Goal: Task Accomplishment & Management: Use online tool/utility

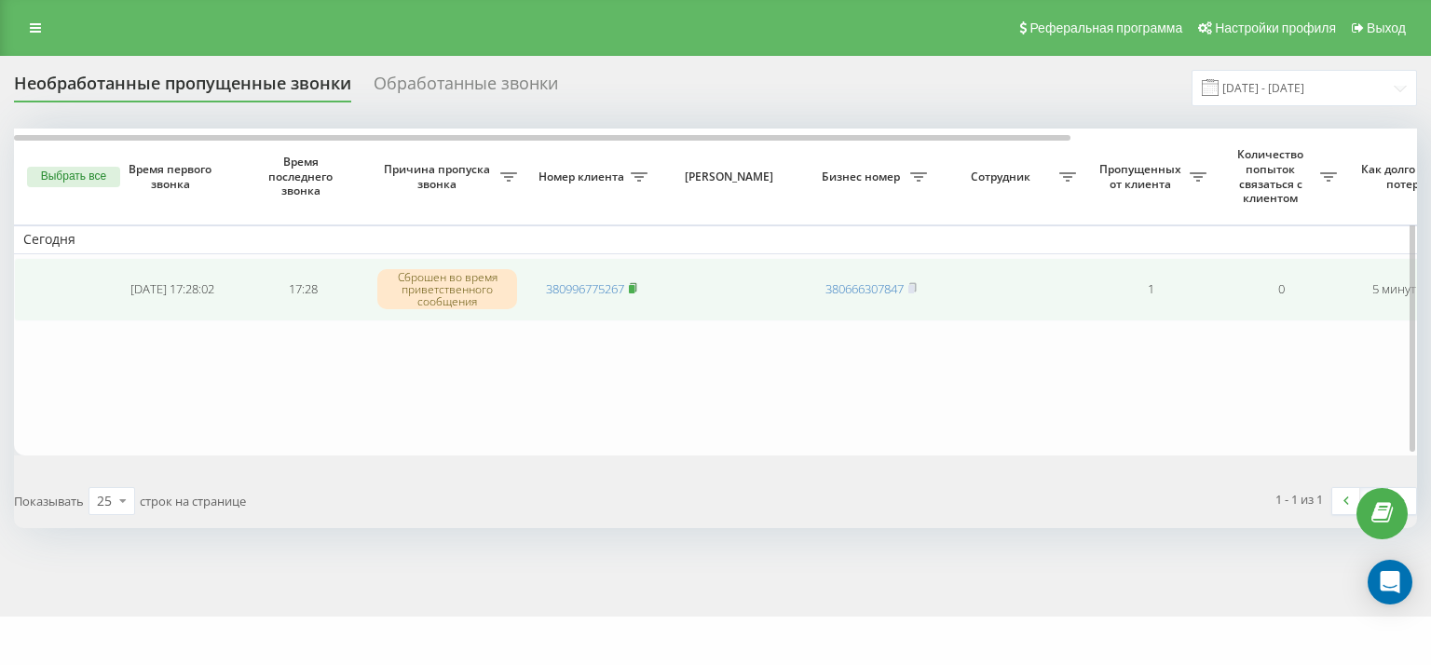
click at [634, 286] on rect at bounding box center [632, 289] width 6 height 8
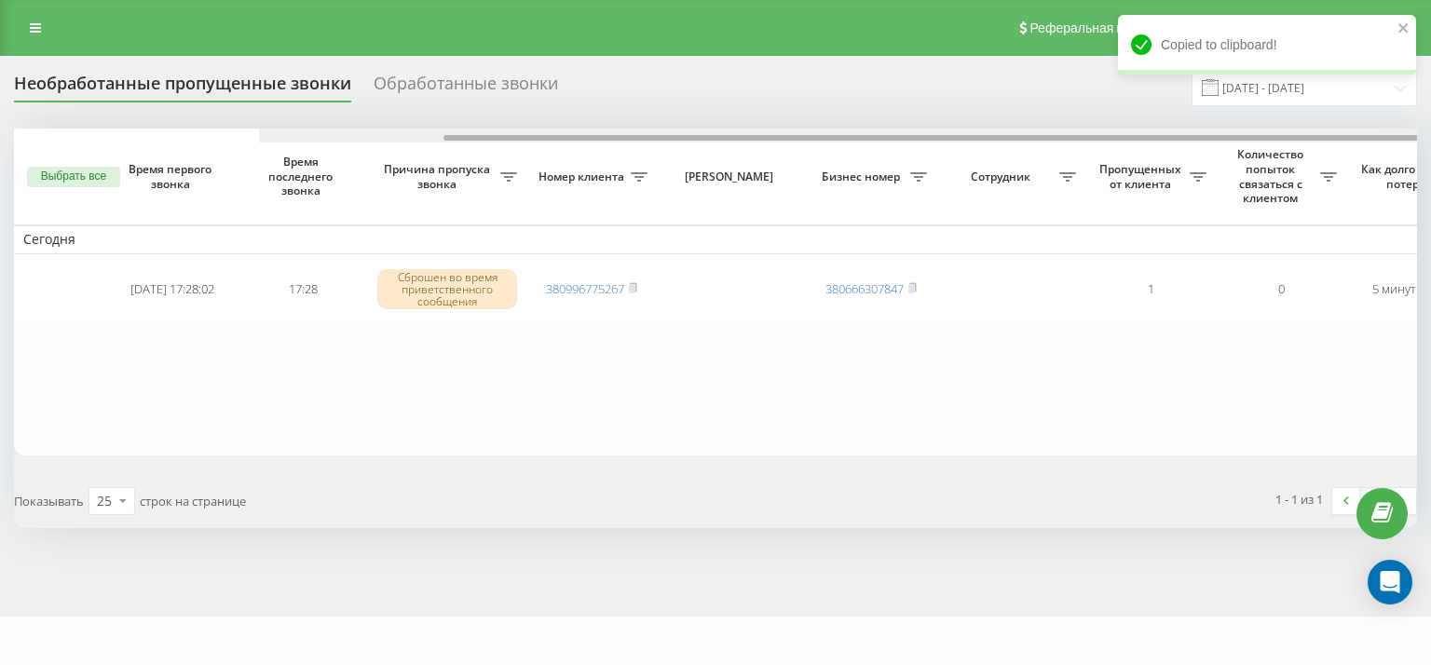
drag, startPoint x: 689, startPoint y: 141, endPoint x: 514, endPoint y: 100, distance: 179.8
click at [514, 100] on div "Необработанные пропущенные звонки Обработанные звонки [DATE] - [DATE] Выбрать в…" at bounding box center [715, 299] width 1403 height 458
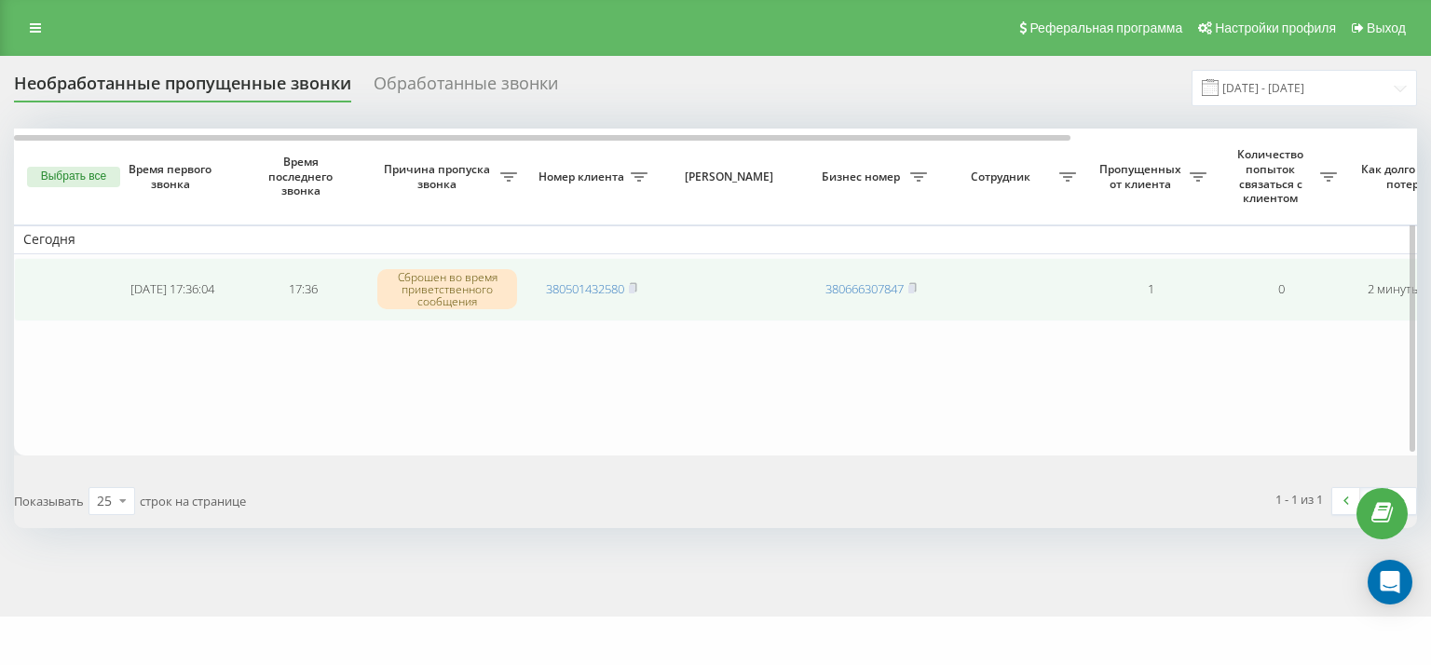
click at [641, 288] on td "380501432580" at bounding box center [591, 289] width 130 height 63
click at [636, 287] on icon at bounding box center [633, 287] width 7 height 8
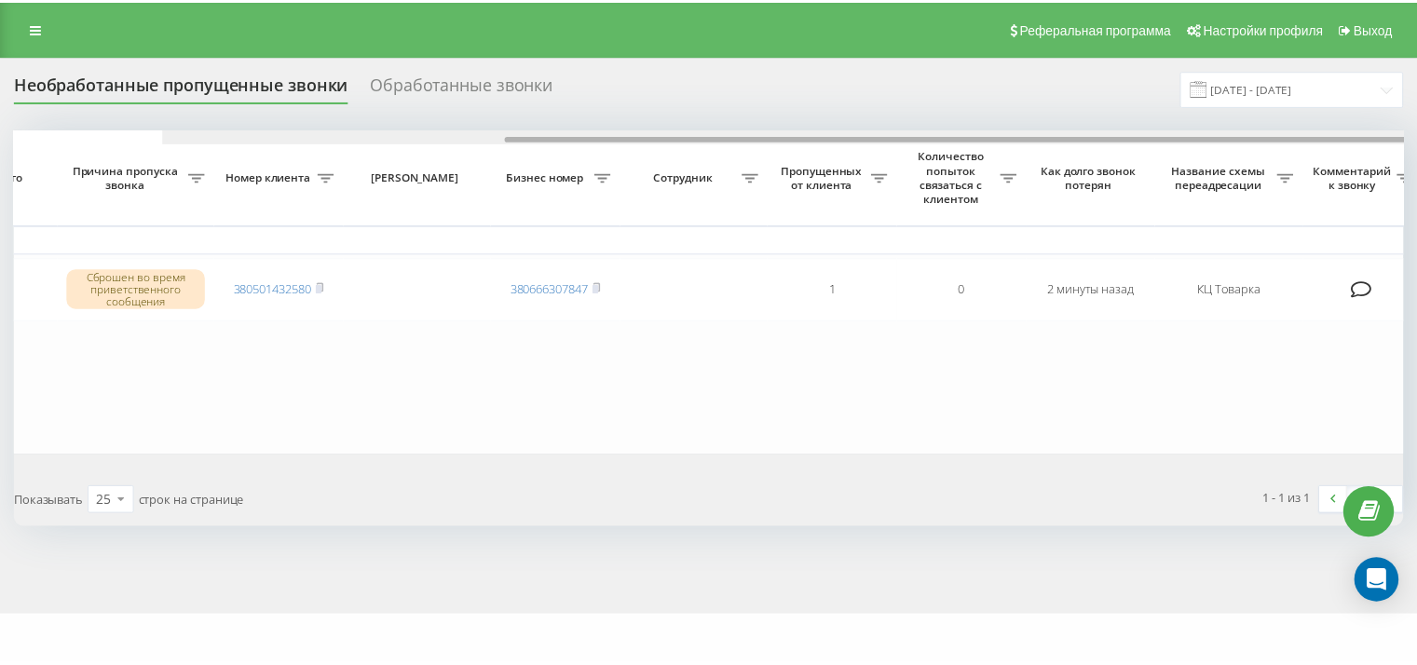
scroll to position [0, 459]
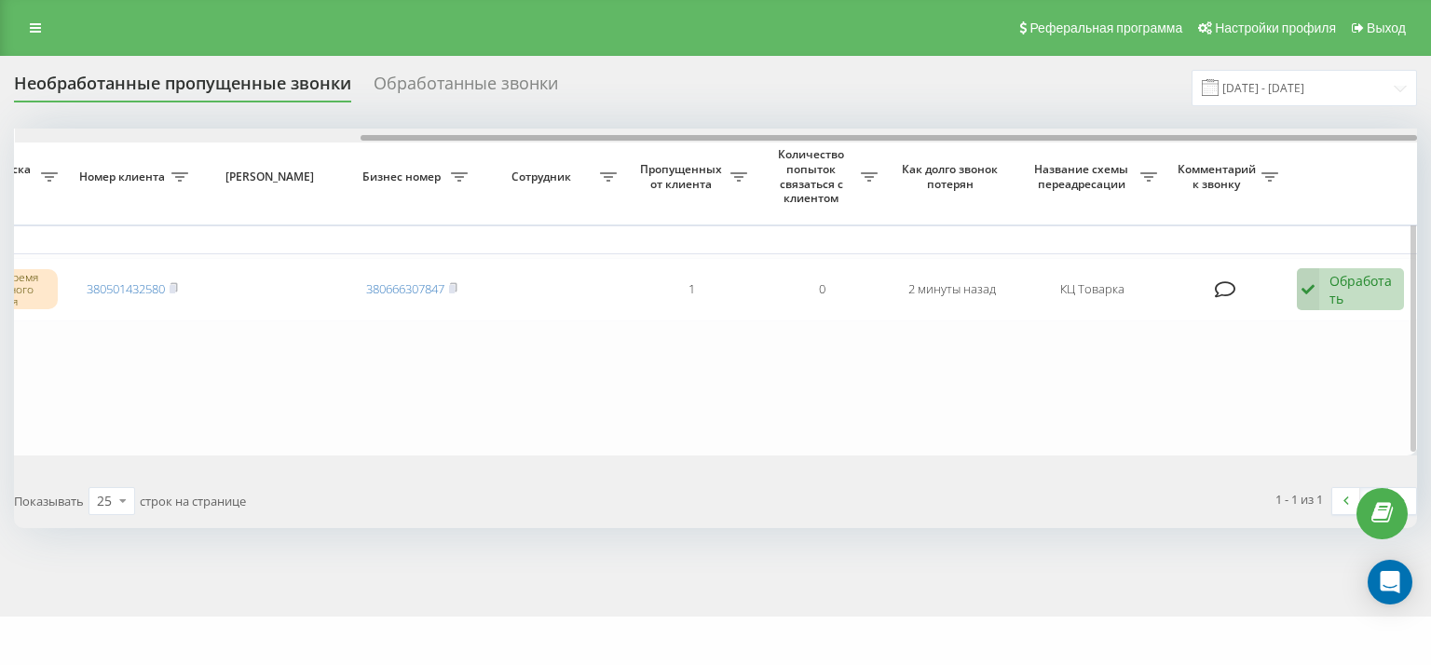
drag, startPoint x: 646, startPoint y: 134, endPoint x: 1341, endPoint y: 207, distance: 698.6
click at [1267, 156] on div "Выбрать все Время первого звонка Время последнего звонка Причина пропуска звонк…" at bounding box center [715, 292] width 1403 height 326
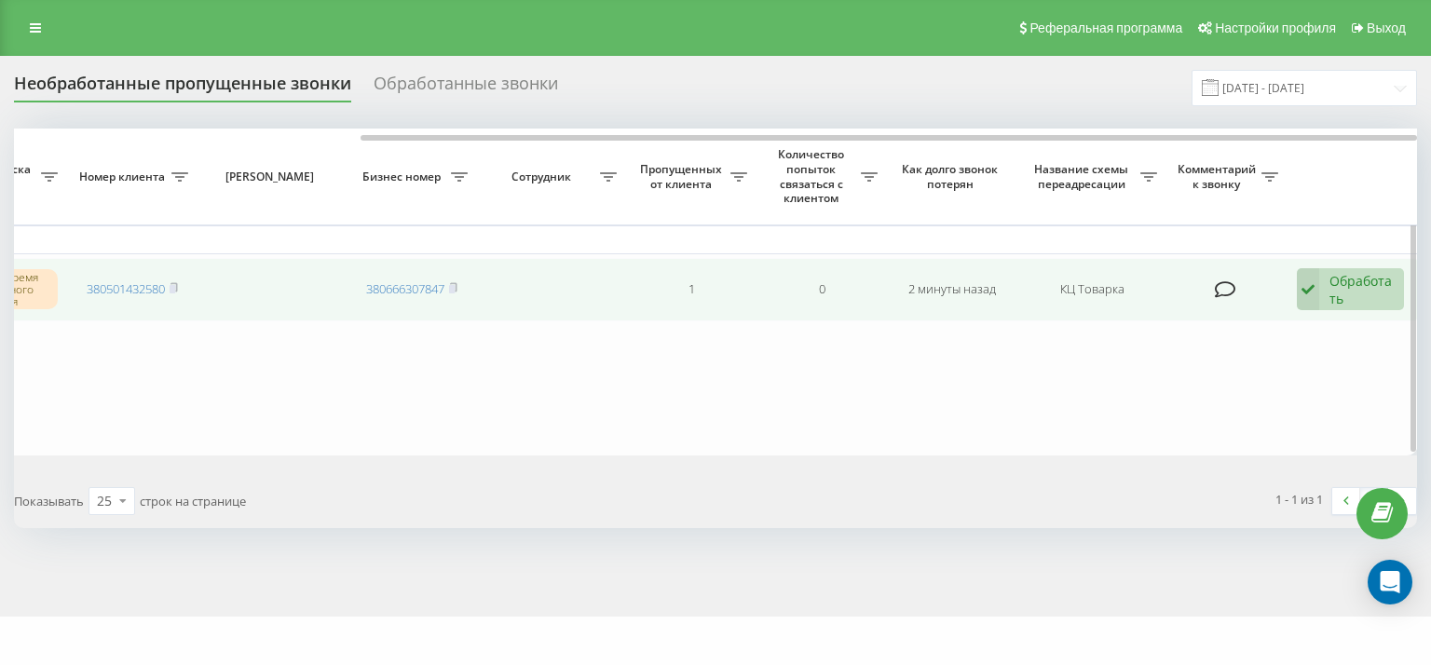
click at [1358, 291] on div "Обработать" at bounding box center [1361, 289] width 64 height 35
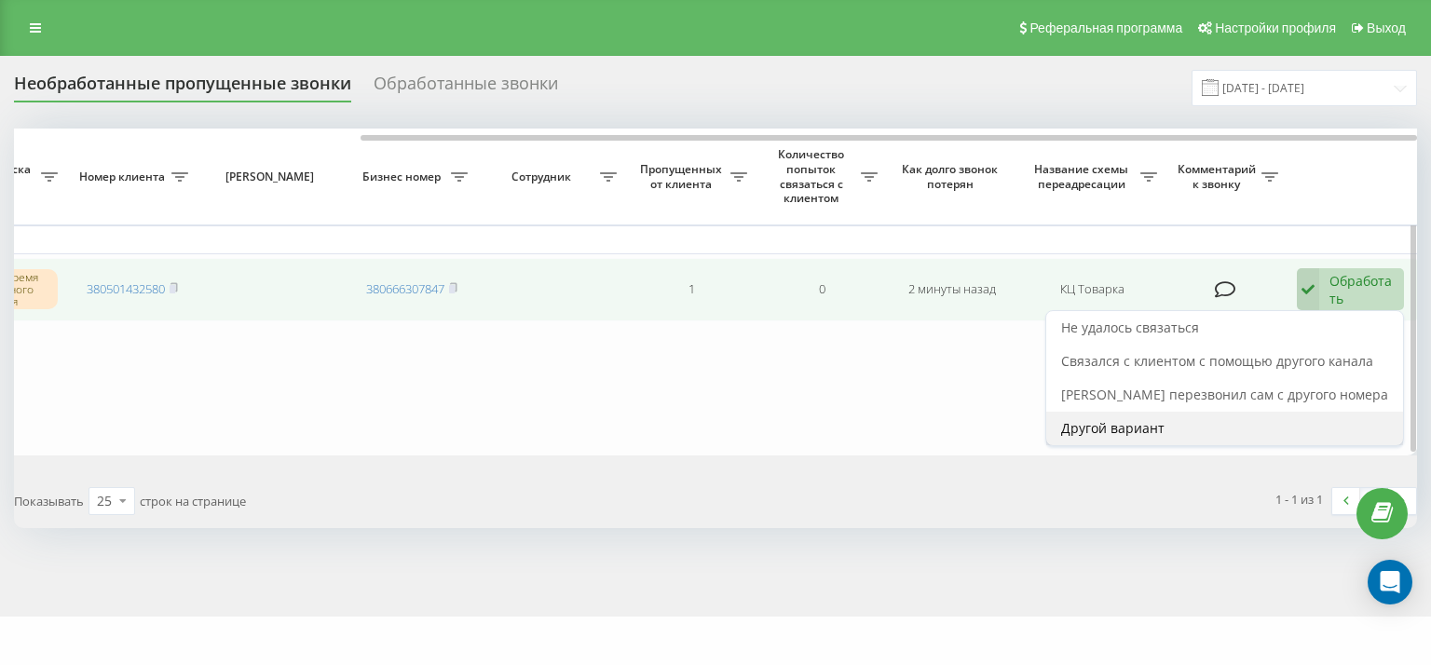
click at [1219, 418] on div "Другой вариант" at bounding box center [1224, 429] width 357 height 34
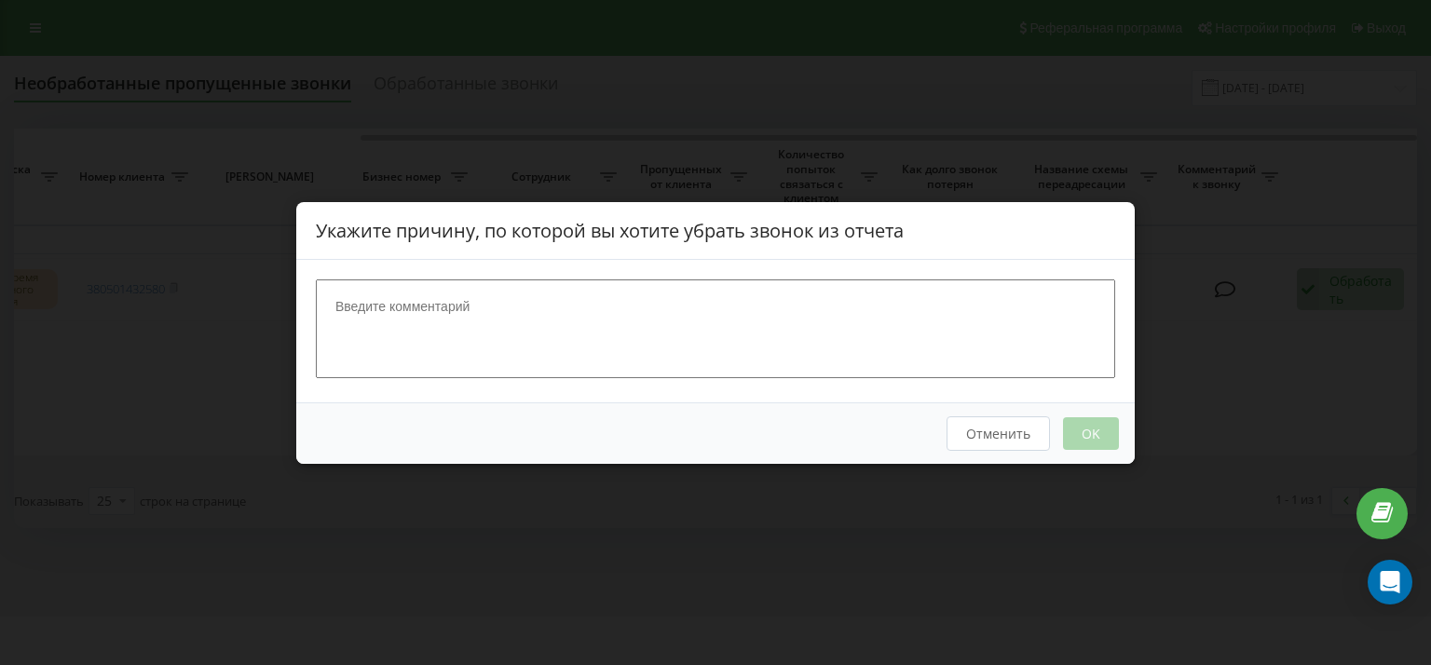
click at [888, 346] on textarea at bounding box center [715, 327] width 799 height 99
type textarea "."
click at [1093, 435] on button "OK" at bounding box center [1091, 432] width 56 height 33
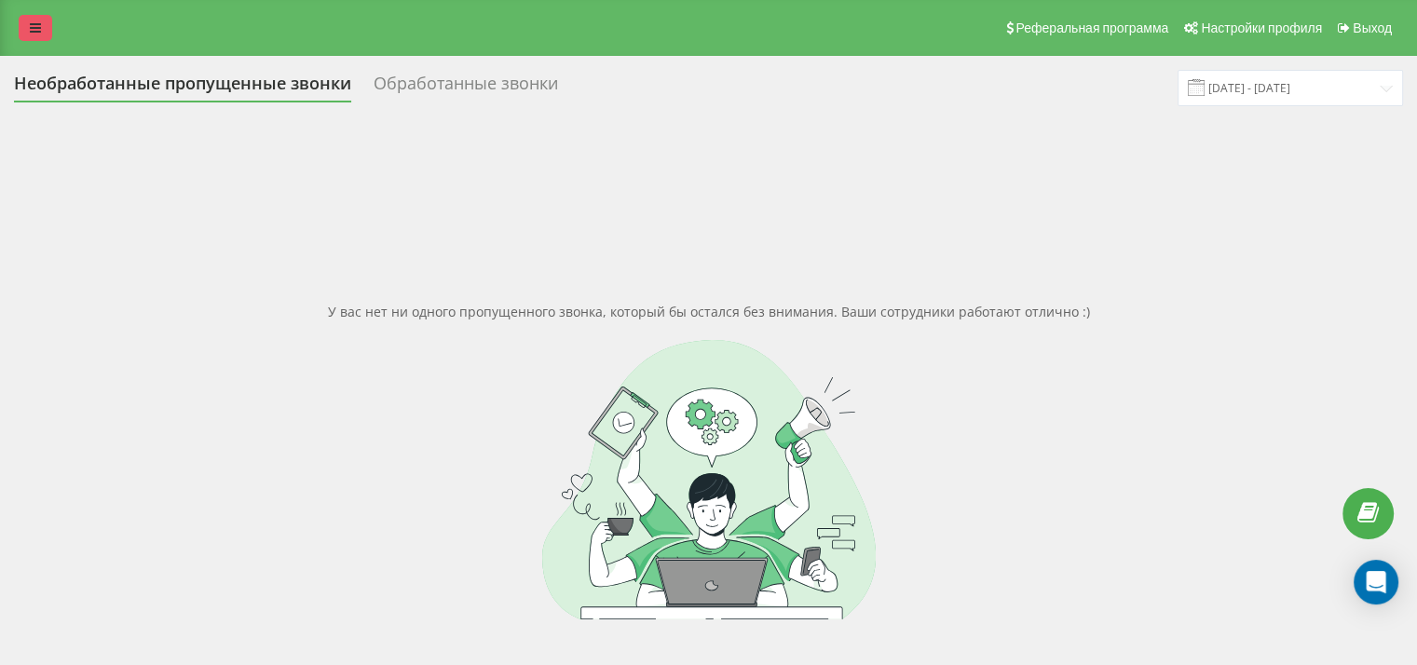
click at [22, 33] on link at bounding box center [36, 28] width 34 height 26
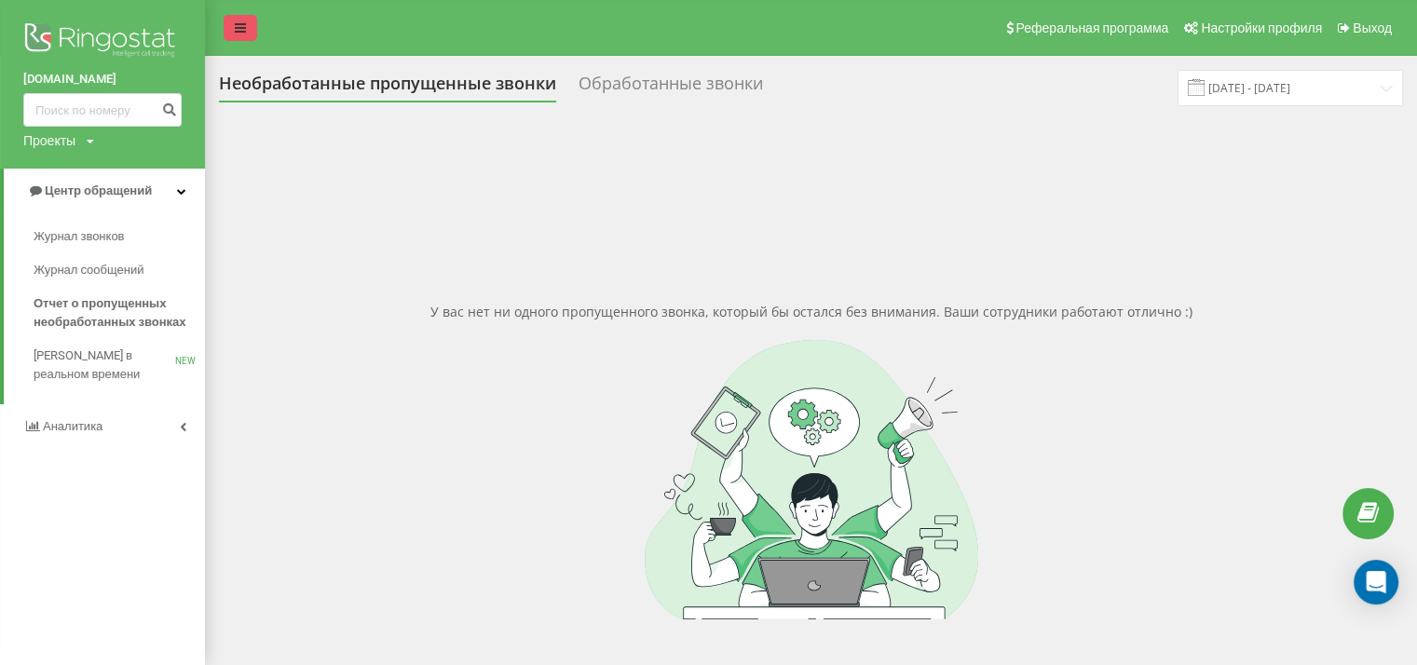
click at [231, 30] on link at bounding box center [241, 28] width 34 height 26
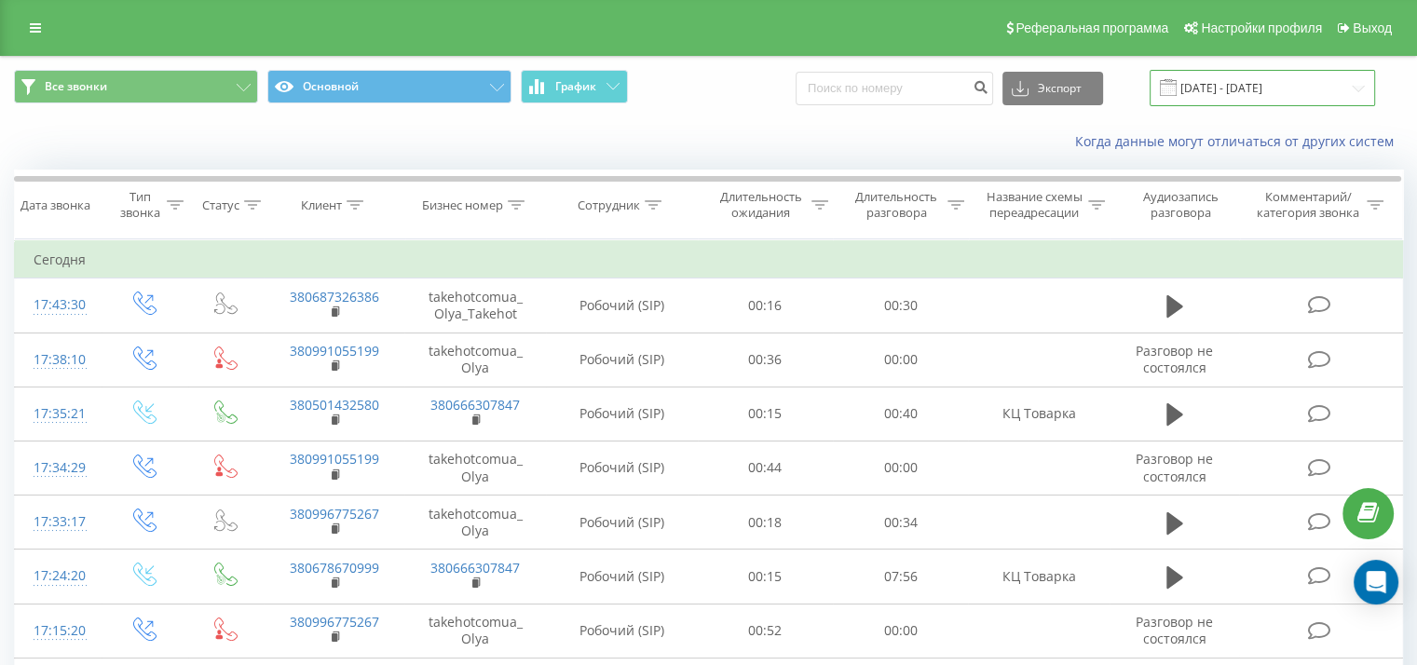
click at [1229, 82] on input "22.08.2025 - 22.09.2025" at bounding box center [1261, 88] width 225 height 36
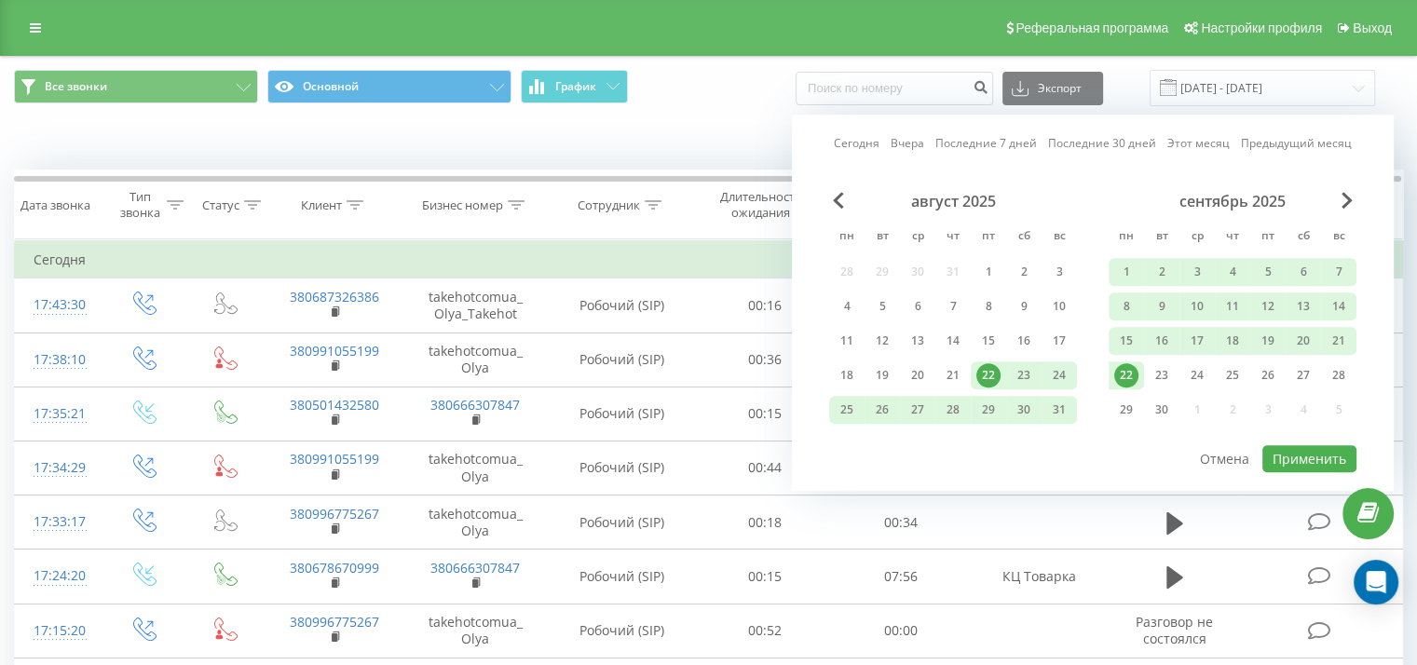
click at [1125, 366] on div "22" at bounding box center [1126, 375] width 24 height 24
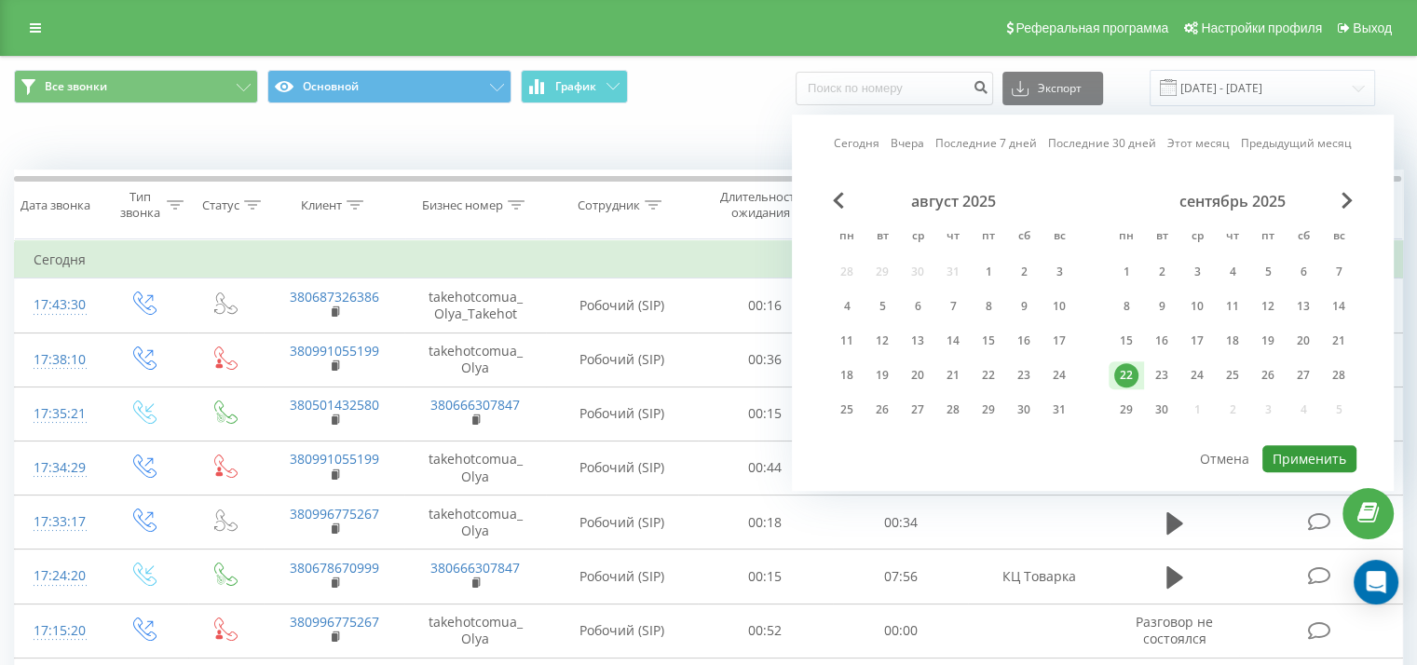
click at [1296, 451] on button "Применить" at bounding box center [1309, 458] width 94 height 27
type input "22.09.2025 - 22.09.2025"
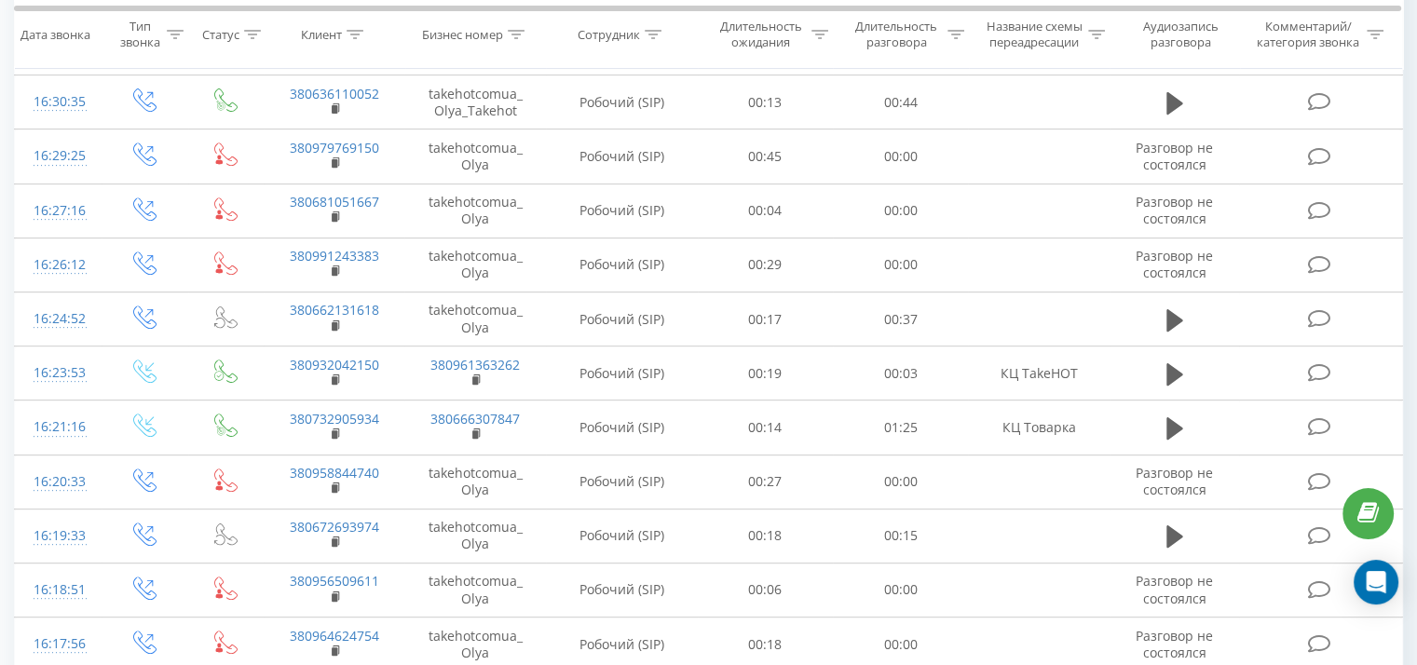
scroll to position [1033, 0]
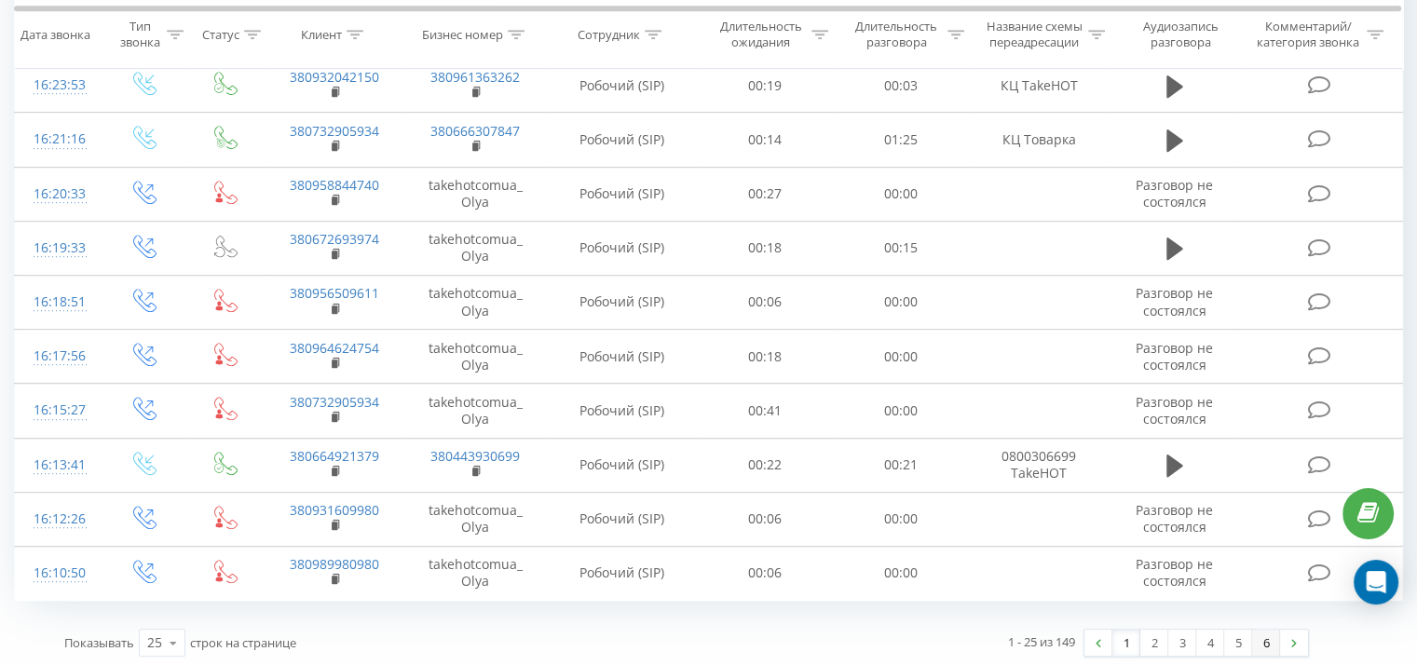
click at [1270, 639] on link "6" at bounding box center [1266, 643] width 28 height 26
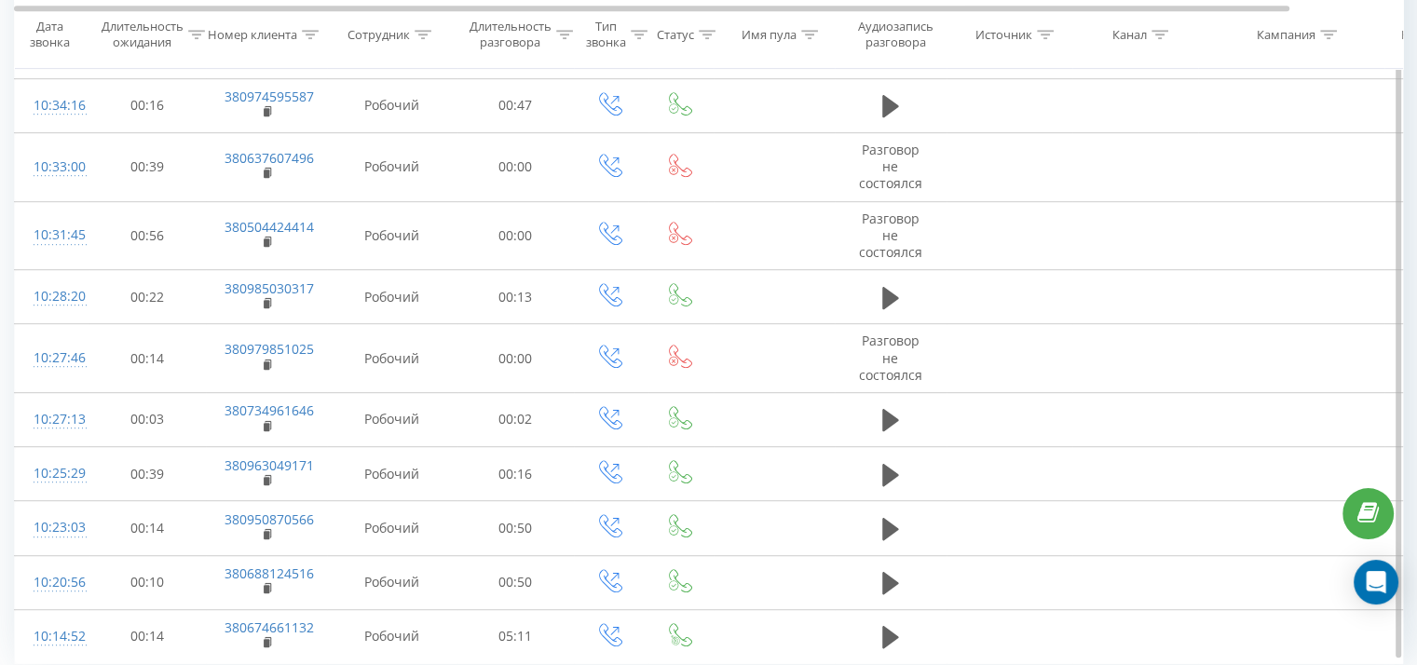
scroll to position [1093, 0]
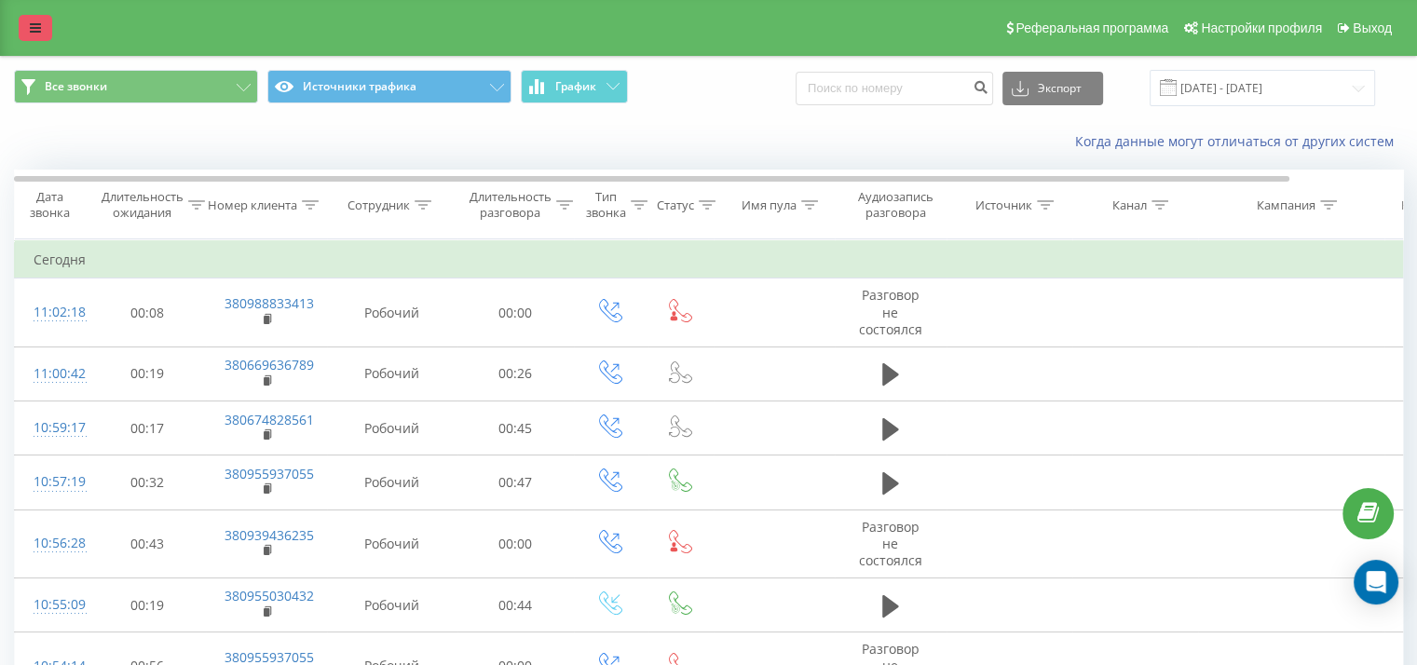
click at [34, 29] on icon at bounding box center [35, 27] width 11 height 13
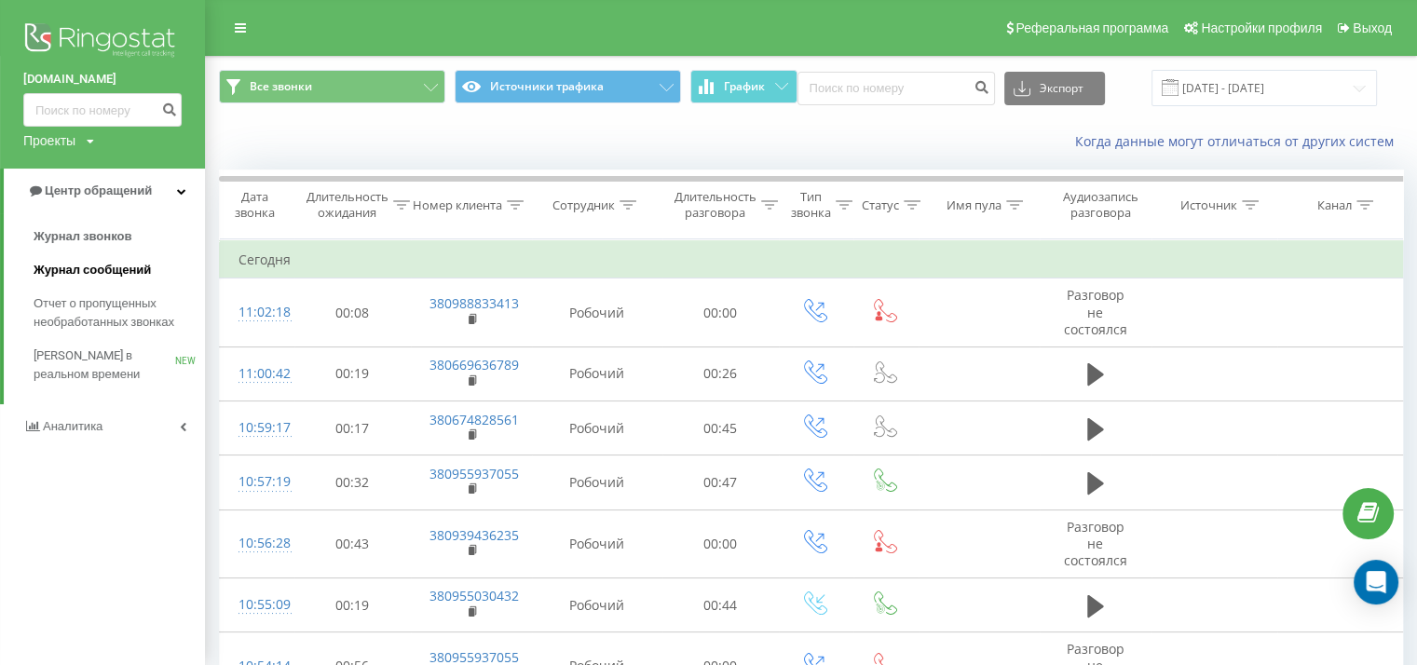
click at [96, 264] on span "Журнал сообщений" at bounding box center [92, 270] width 117 height 19
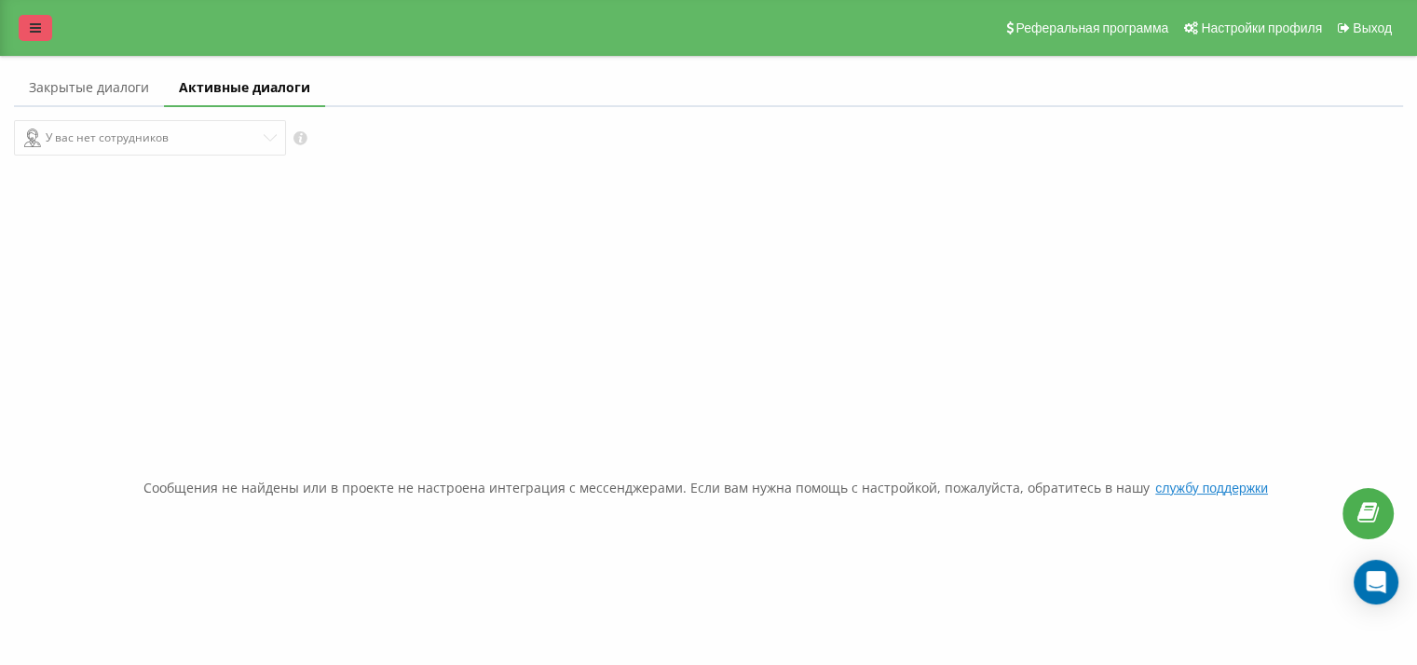
click at [34, 35] on link at bounding box center [36, 28] width 34 height 26
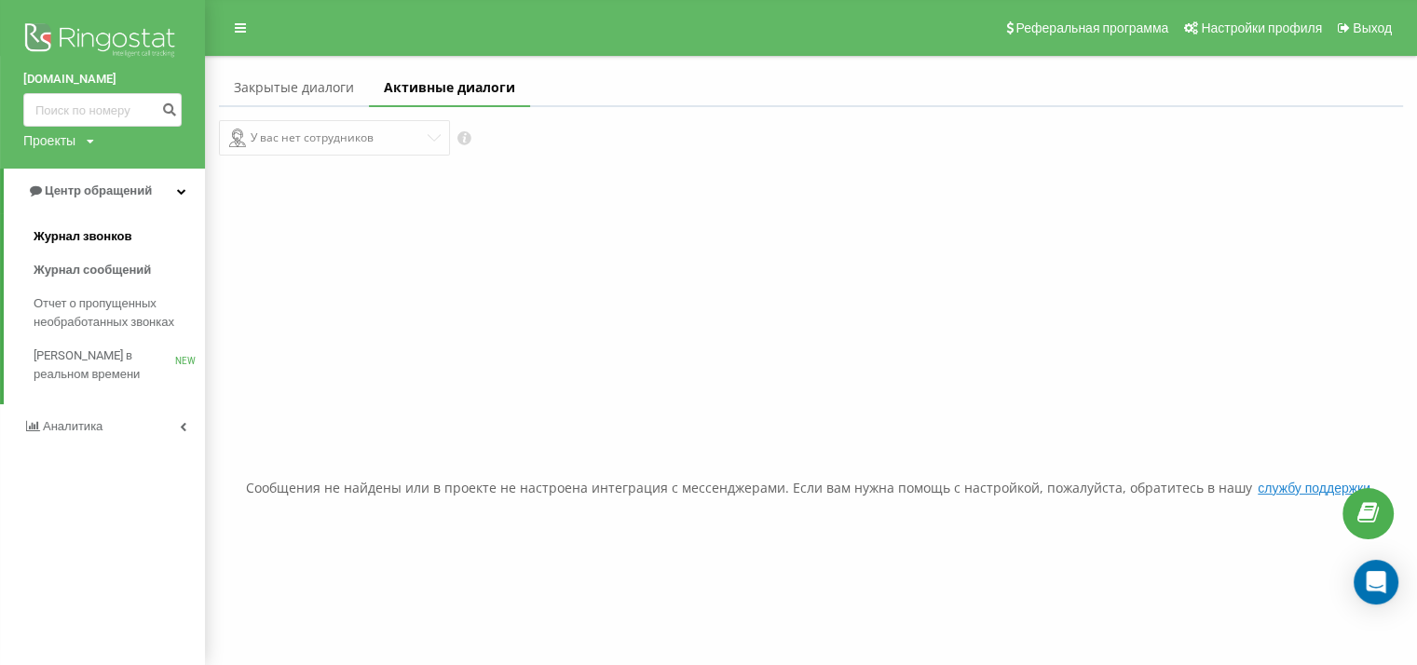
click at [77, 232] on span "Журнал звонков" at bounding box center [83, 236] width 98 height 19
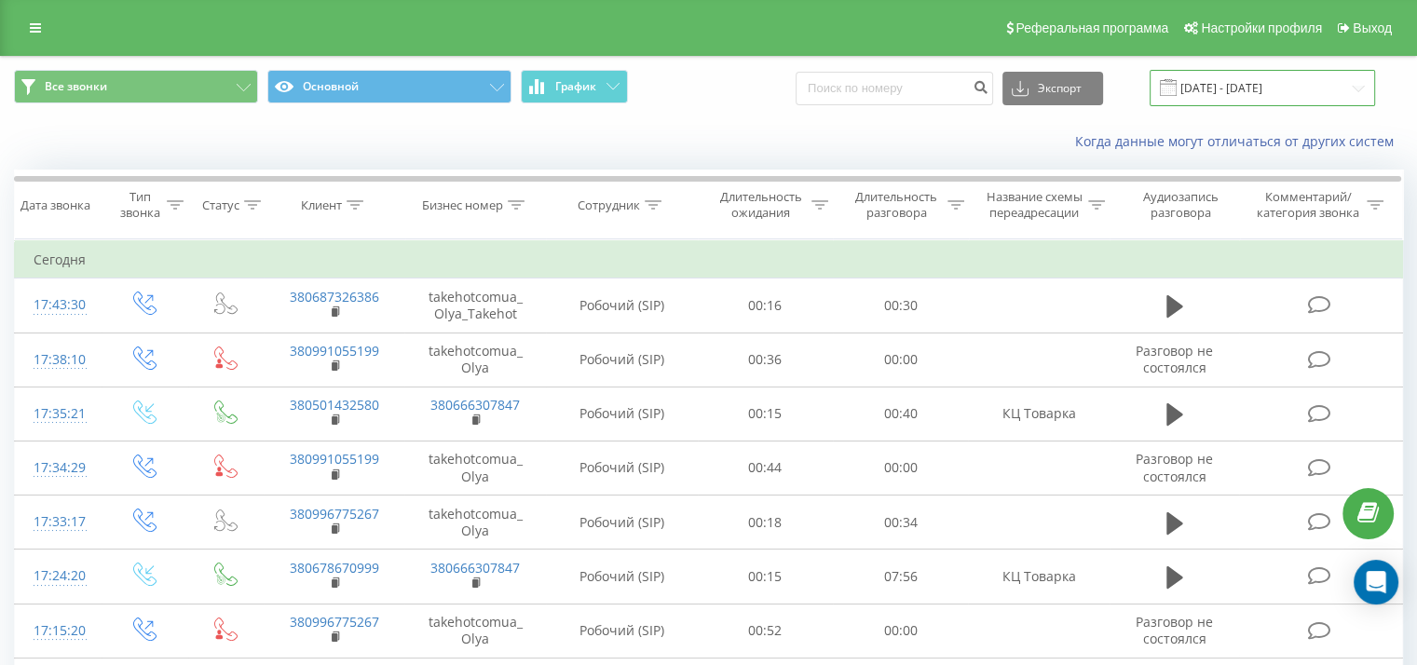
click at [1214, 96] on input "22.08.2025 - 22.09.2025" at bounding box center [1261, 88] width 225 height 36
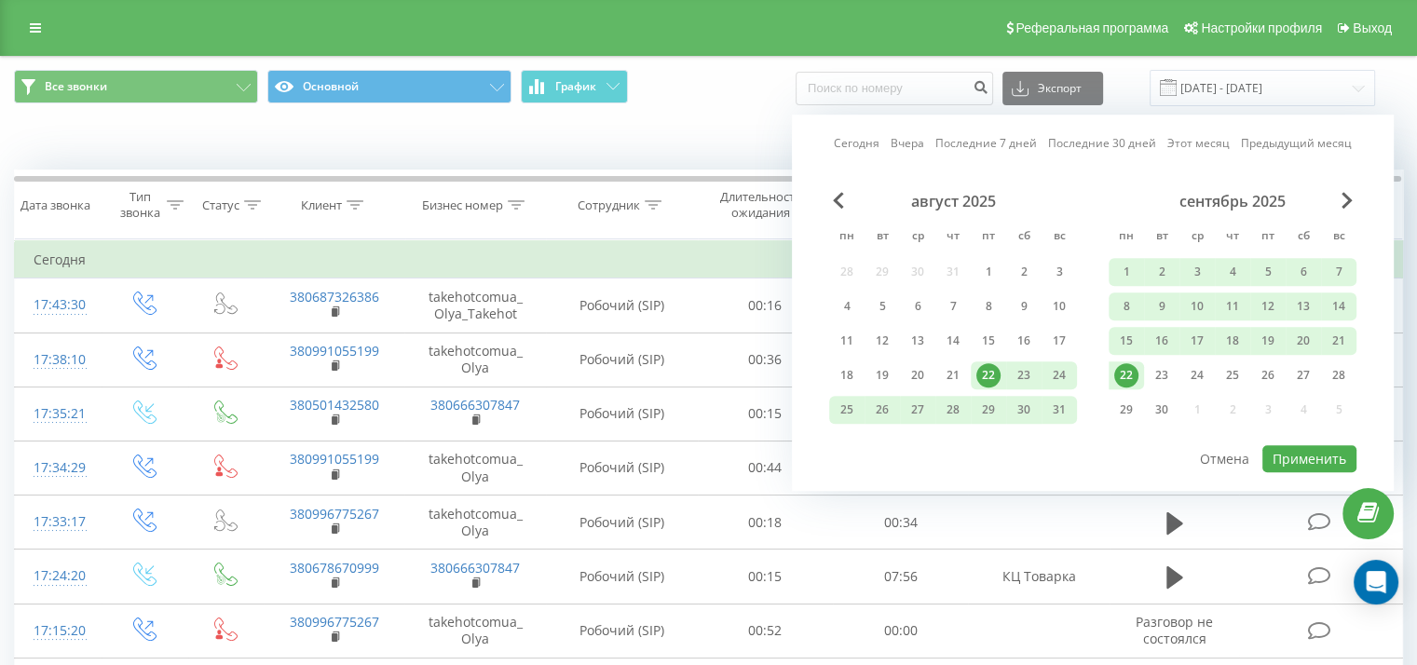
click at [1125, 372] on div "22" at bounding box center [1126, 375] width 24 height 24
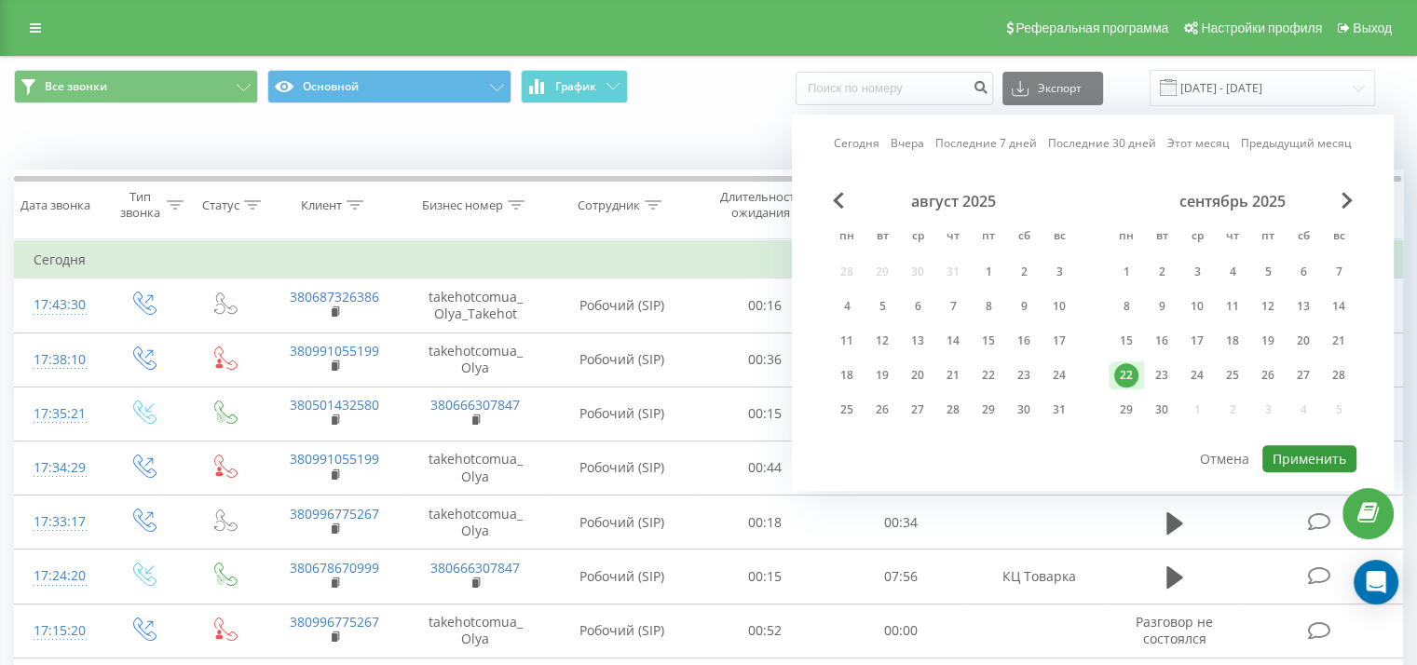
click at [1301, 450] on button "Применить" at bounding box center [1309, 458] width 94 height 27
type input "22.09.2025 - 22.09.2025"
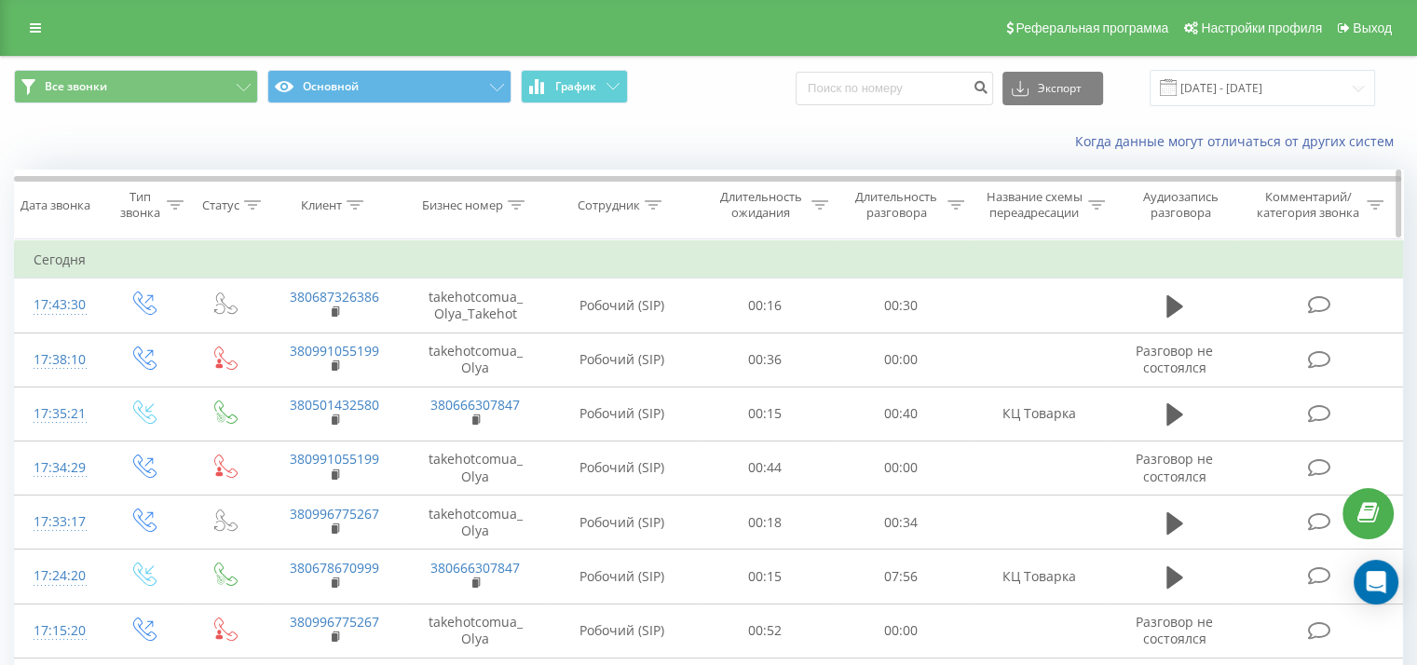
click at [944, 201] on div "Длительность разговора" at bounding box center [906, 205] width 115 height 32
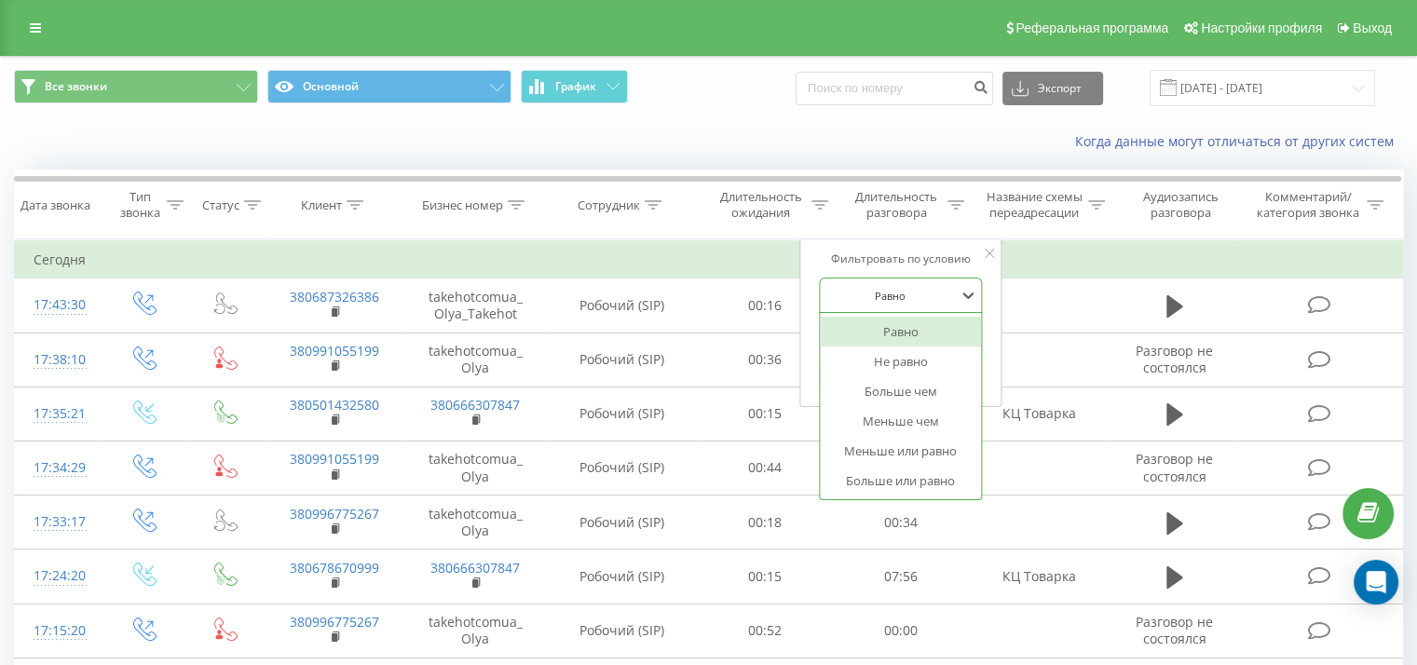
click at [923, 294] on div at bounding box center [890, 296] width 132 height 18
click at [902, 390] on div "Больше чем" at bounding box center [901, 391] width 162 height 30
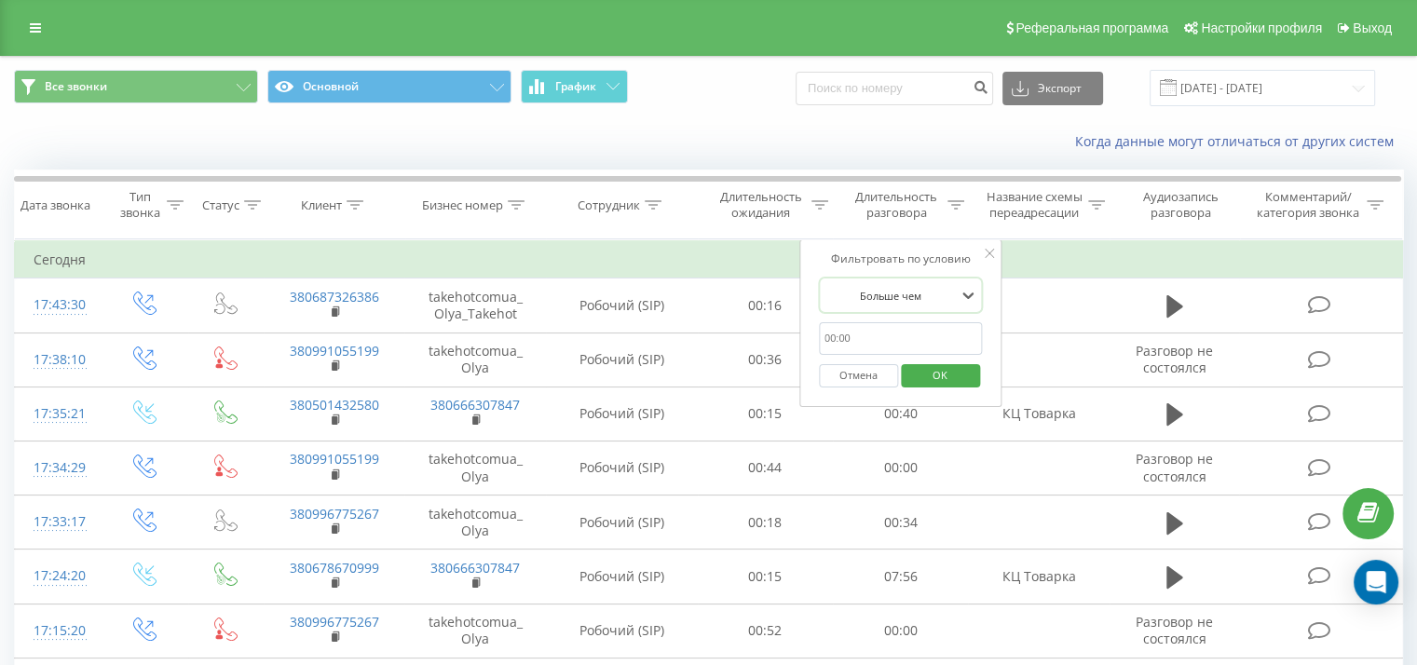
click at [899, 338] on input "text" at bounding box center [901, 338] width 164 height 33
type input "00:02"
click button "OK" at bounding box center [940, 375] width 79 height 23
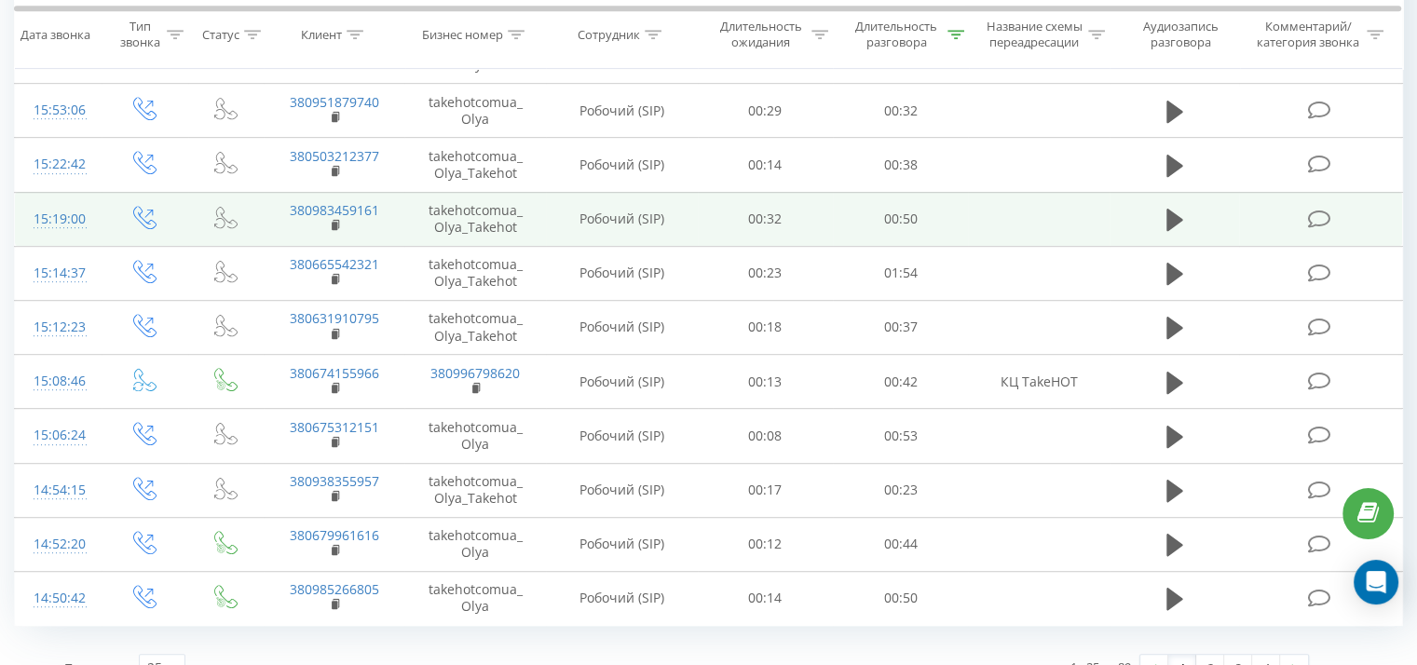
scroll to position [1033, 0]
